Goal: Information Seeking & Learning: Learn about a topic

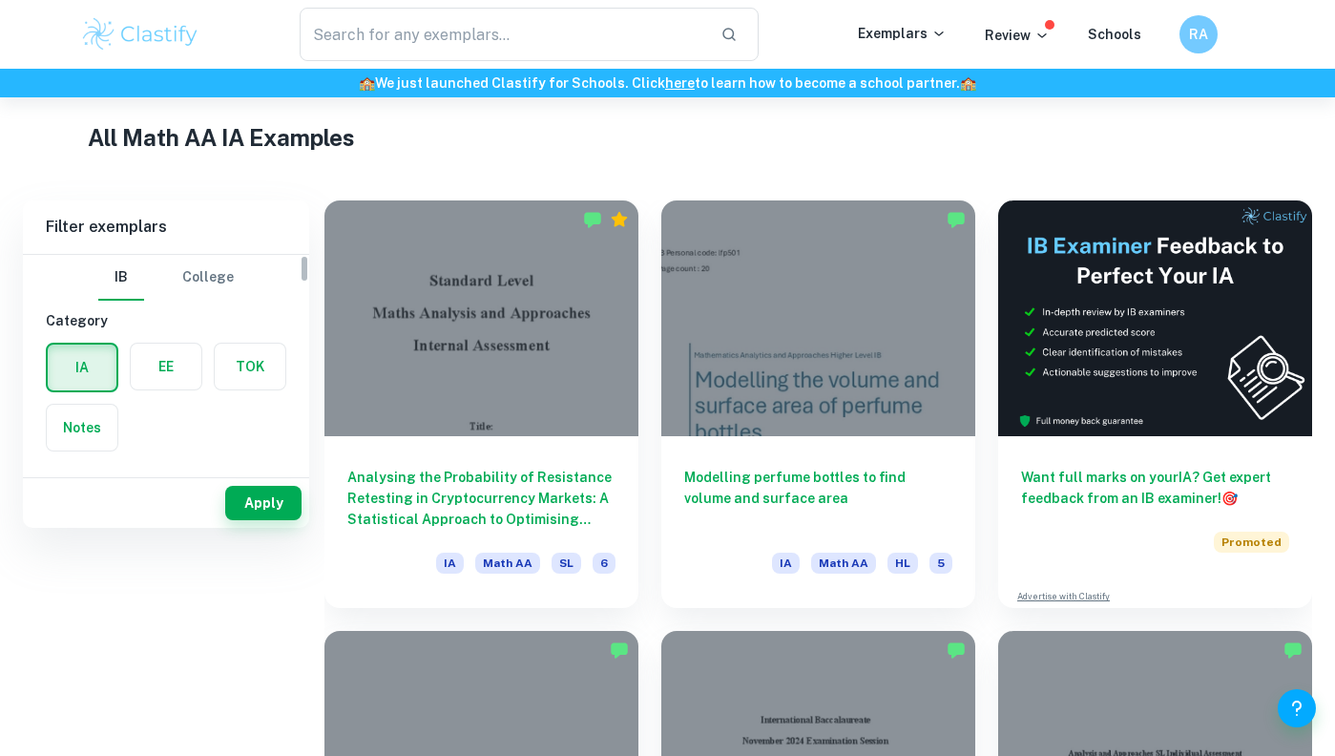
scroll to position [473, 0]
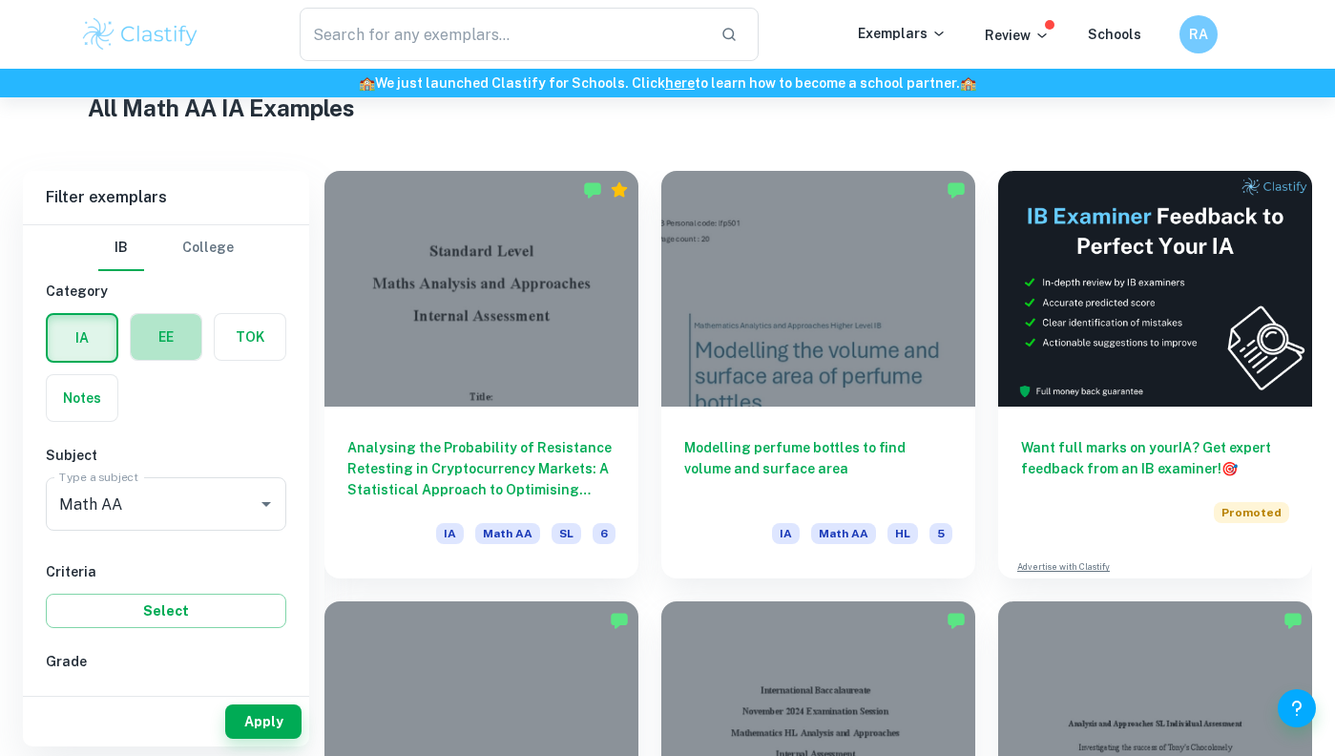
click at [172, 354] on label "button" at bounding box center [166, 337] width 71 height 46
click at [0, 0] on input "radio" at bounding box center [0, 0] width 0 height 0
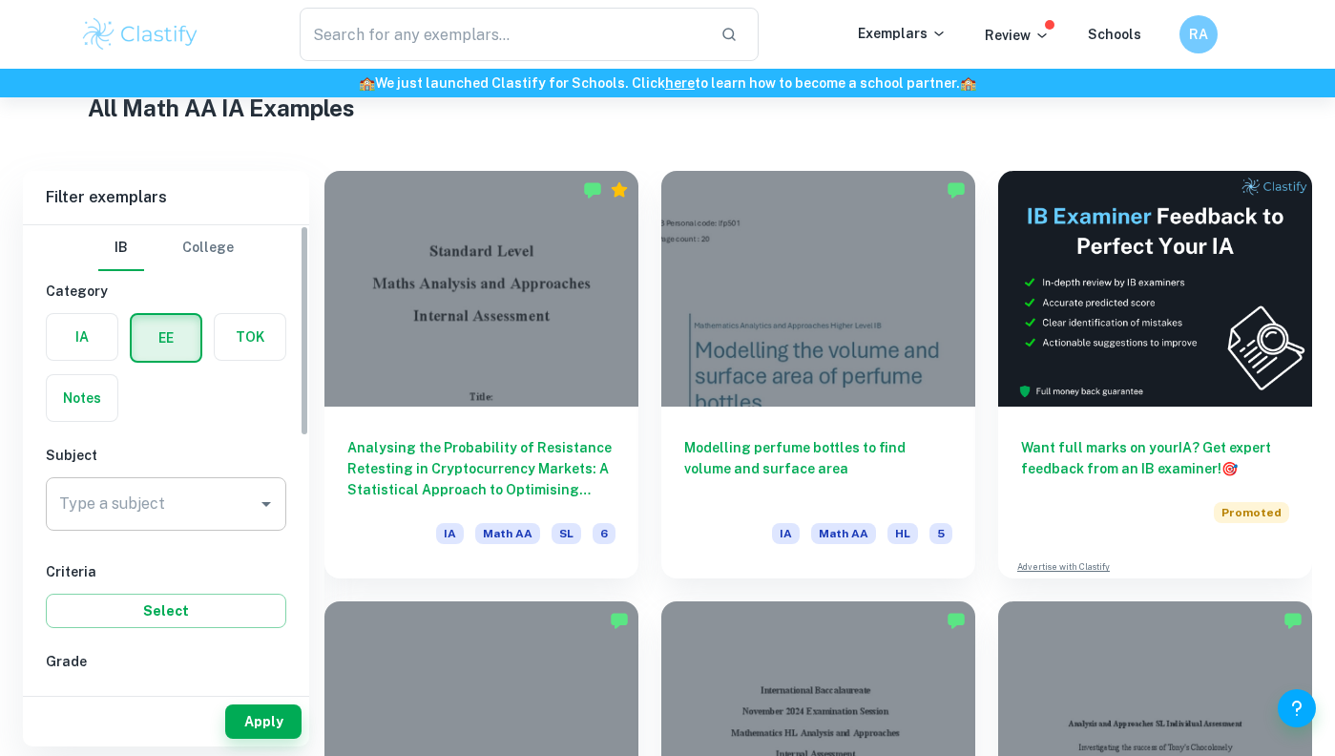
click at [189, 491] on input "Math AA" at bounding box center [151, 504] width 195 height 36
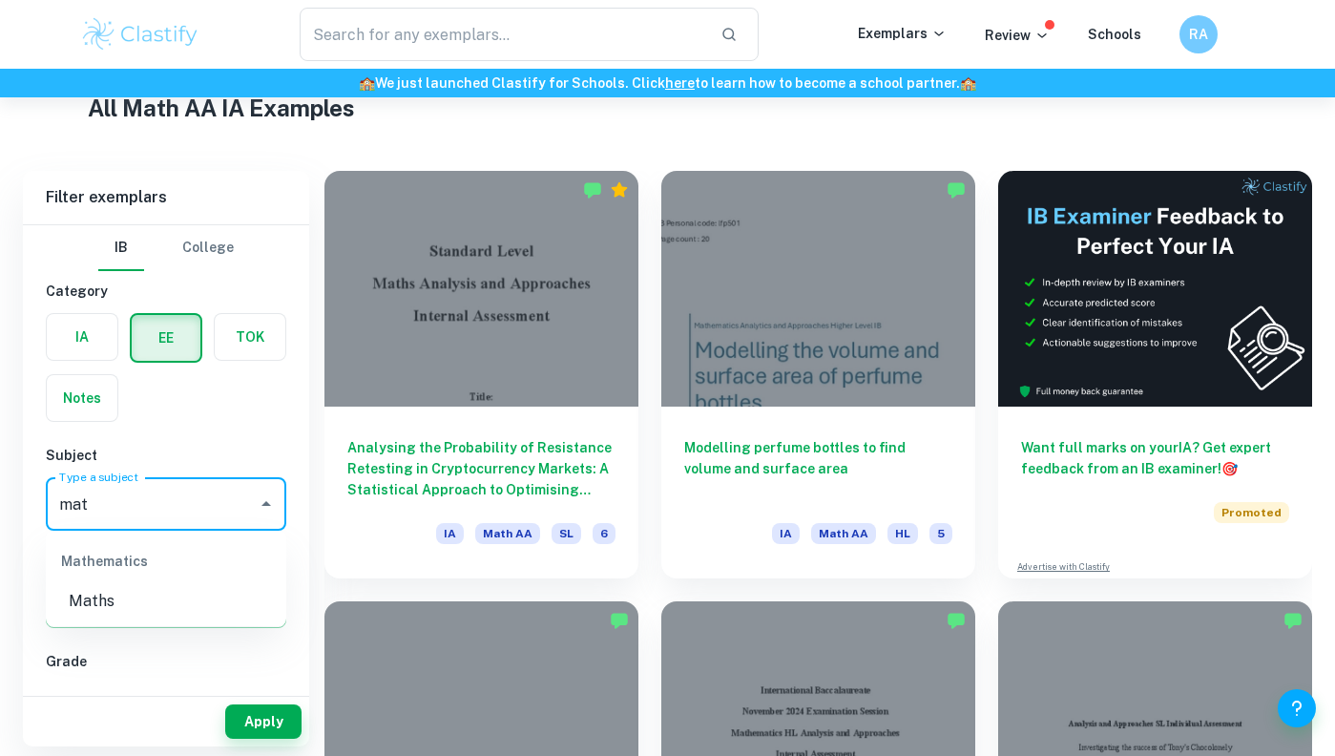
click at [125, 619] on ul "Mathematics Maths" at bounding box center [166, 578] width 241 height 95
click at [121, 596] on li "Maths" at bounding box center [166, 601] width 241 height 34
type input "Maths"
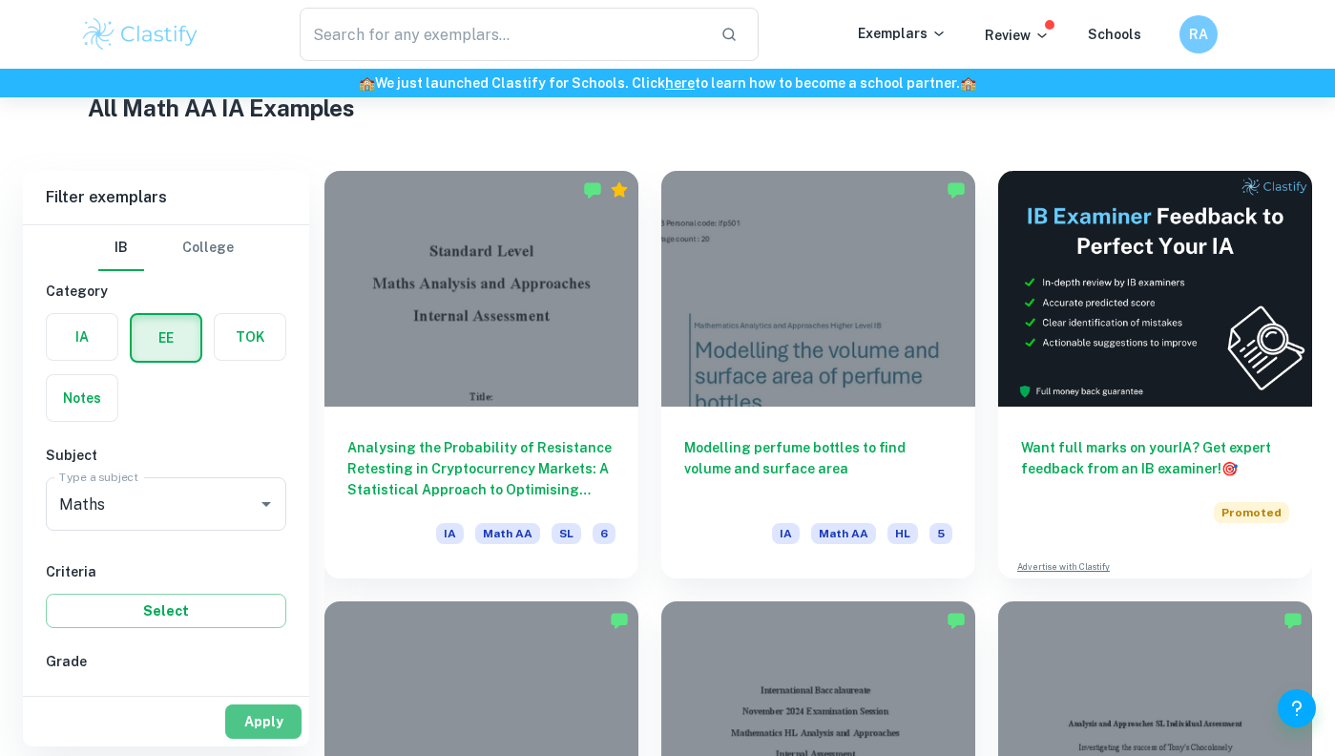
click at [242, 713] on button "Apply" at bounding box center [263, 721] width 76 height 34
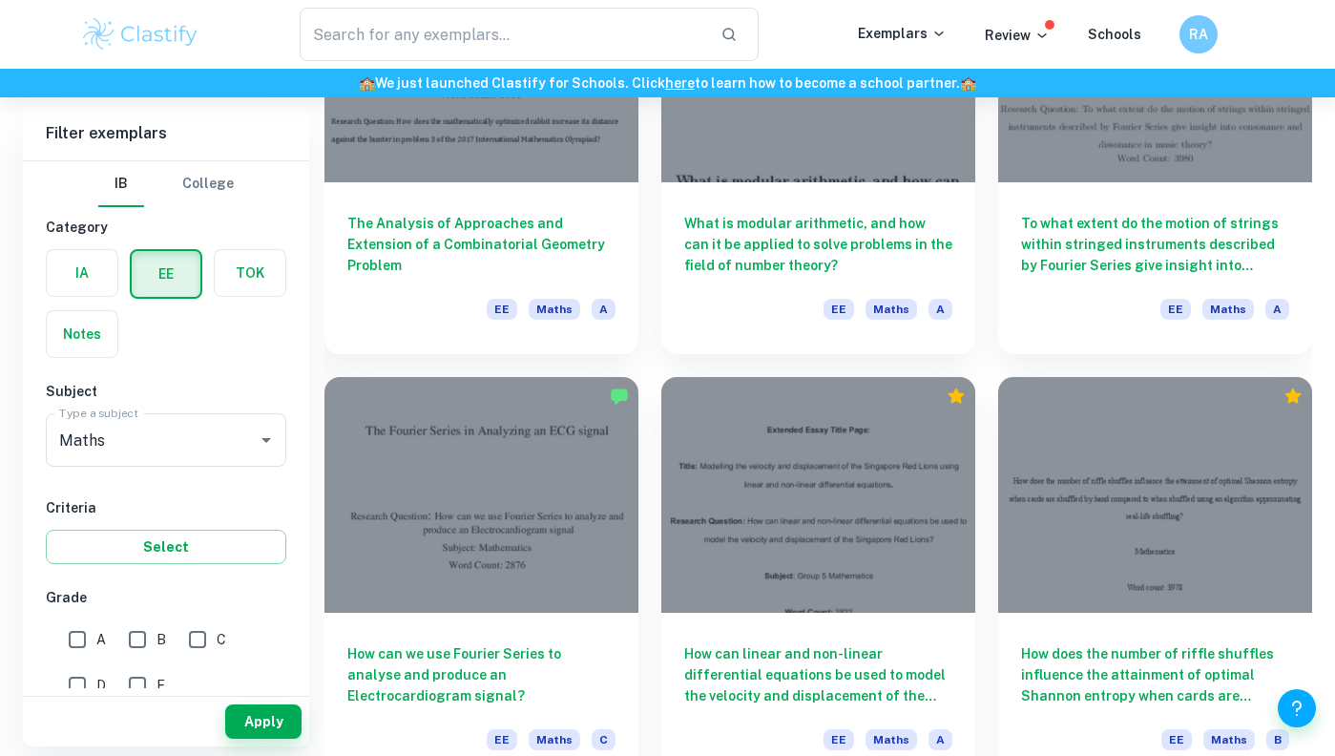
scroll to position [892, 0]
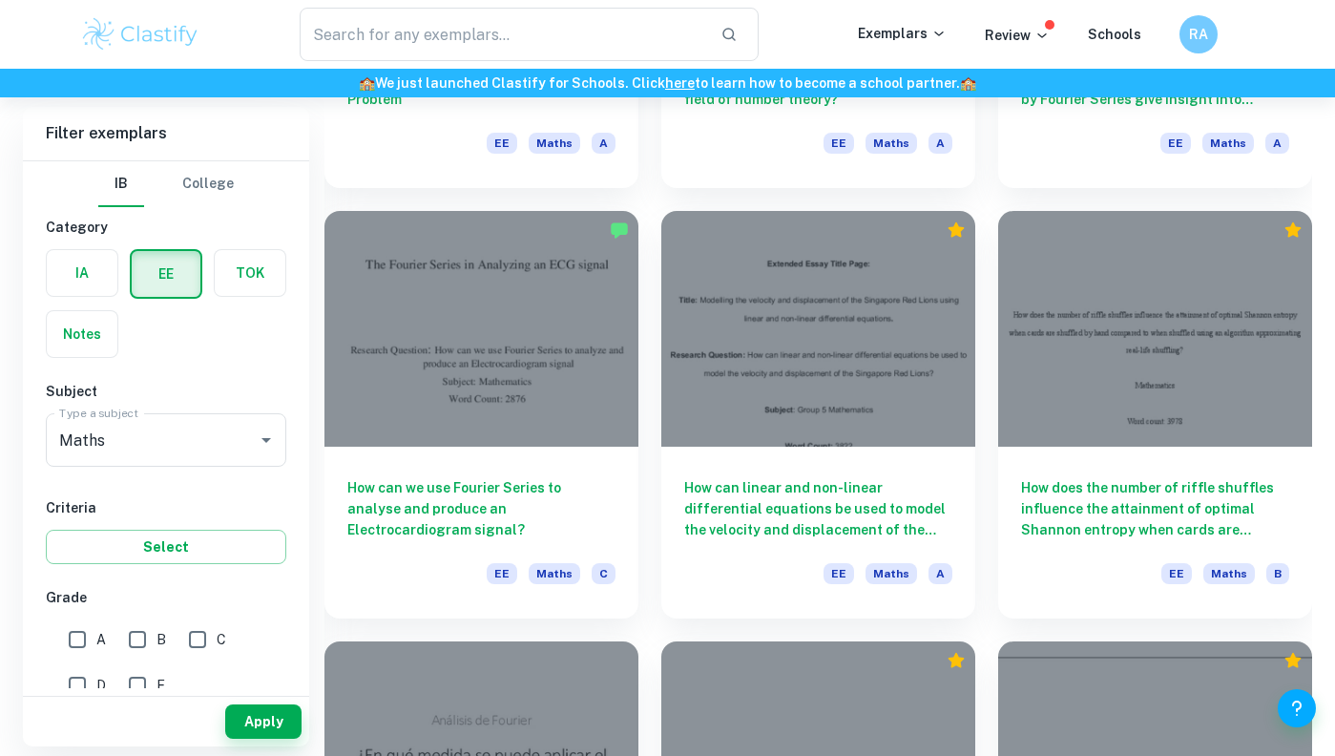
click at [131, 641] on input "B" at bounding box center [137, 639] width 38 height 38
checkbox input "true"
click at [283, 725] on button "Apply" at bounding box center [263, 721] width 76 height 34
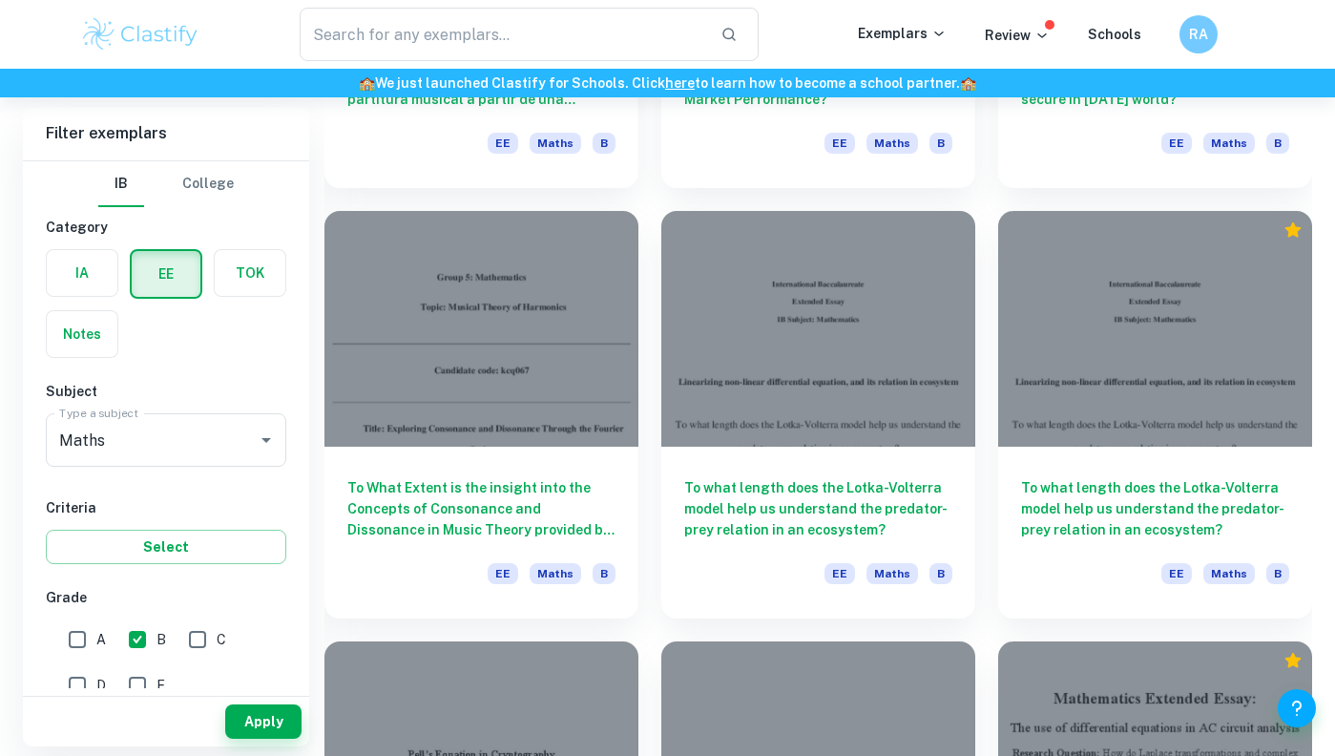
scroll to position [895, 0]
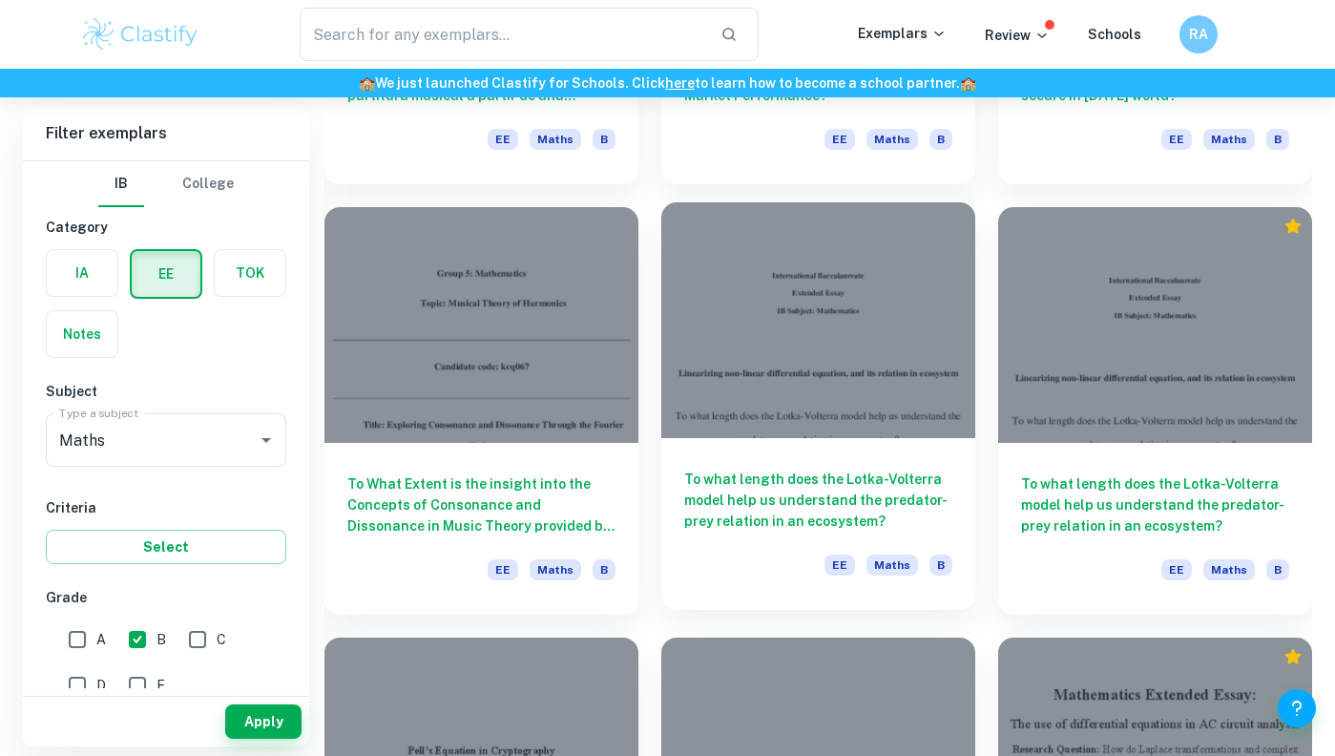
click at [791, 412] on div at bounding box center [819, 320] width 314 height 236
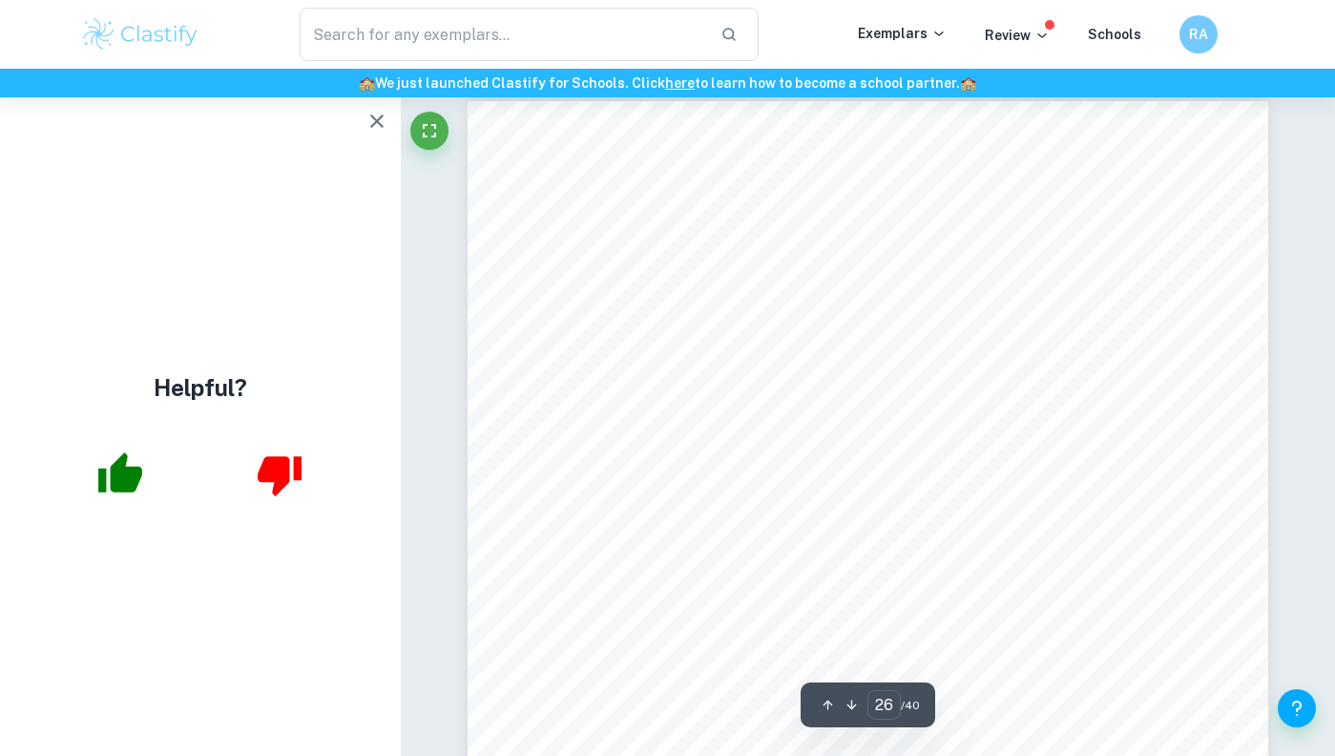
scroll to position [26305, 0]
type input "28"
